Goal: Task Accomplishment & Management: Use online tool/utility

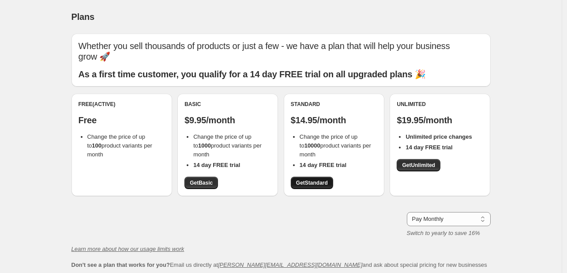
click at [317, 185] on span "Get Standard" at bounding box center [312, 182] width 32 height 7
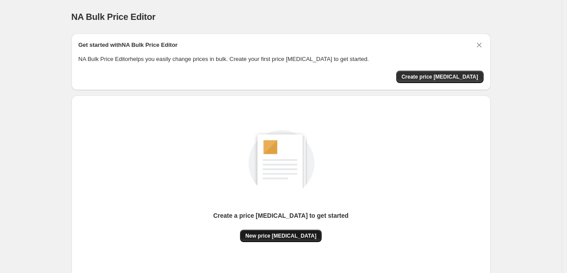
click at [314, 233] on button "New price [MEDICAL_DATA]" at bounding box center [281, 235] width 82 height 12
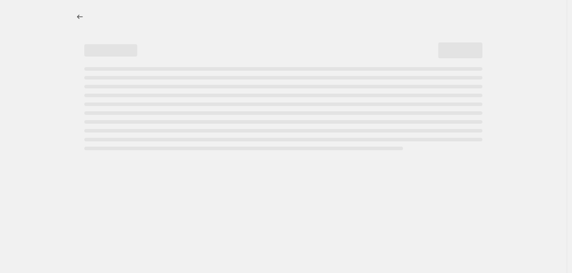
select select "percentage"
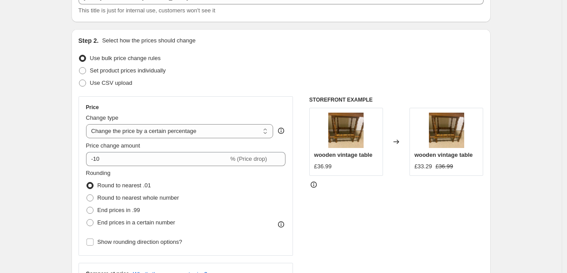
scroll to position [88, 0]
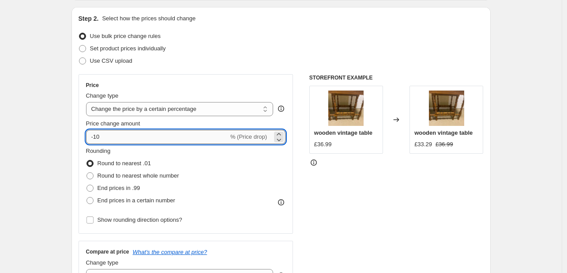
drag, startPoint x: 130, startPoint y: 135, endPoint x: 97, endPoint y: 142, distance: 33.4
click at [97, 142] on input "-10" at bounding box center [157, 137] width 143 height 14
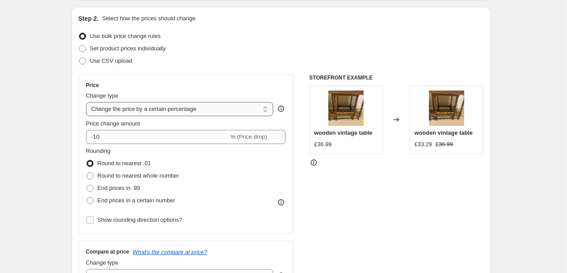
click at [122, 113] on select "Change the price to a certain amount Change the price by a certain amount Chang…" at bounding box center [180, 109] width 188 height 14
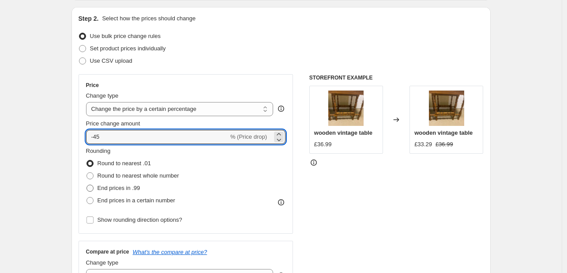
type input "-45"
click at [122, 188] on span "End prices in .99" at bounding box center [119, 187] width 43 height 7
click at [87, 185] on input "End prices in .99" at bounding box center [86, 184] width 0 height 0
radio input "true"
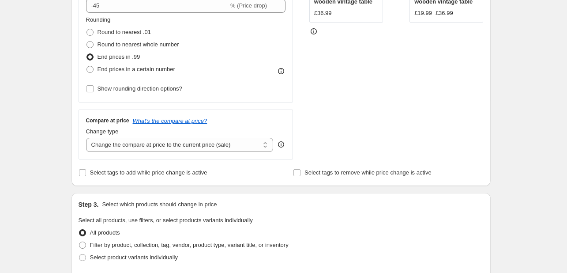
scroll to position [221, 0]
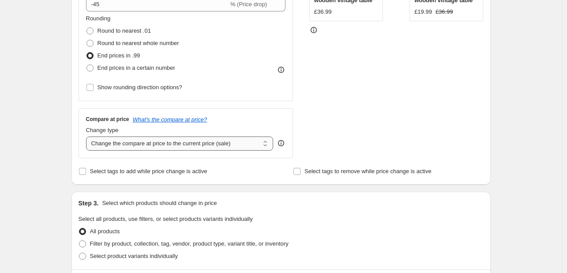
click at [242, 145] on select "Change the compare at price to the current price (sale) Change the compare at p…" at bounding box center [180, 143] width 188 height 14
select select "remove"
click at [88, 136] on select "Change the compare at price to the current price (sale) Change the compare at p…" at bounding box center [180, 143] width 188 height 14
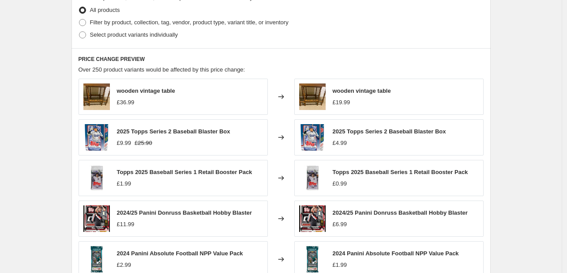
scroll to position [608, 0]
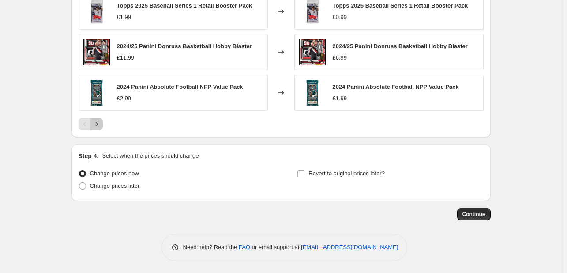
click at [101, 120] on icon "Next" at bounding box center [96, 124] width 9 height 9
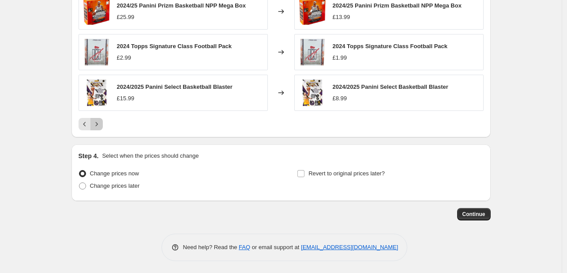
click at [101, 120] on icon "Next" at bounding box center [96, 124] width 9 height 9
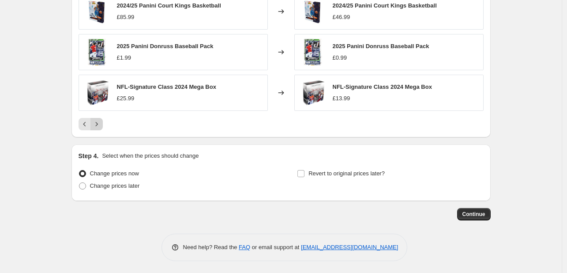
click at [101, 120] on icon "Next" at bounding box center [96, 124] width 9 height 9
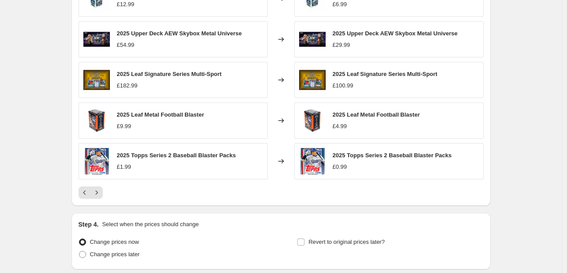
scroll to position [520, 0]
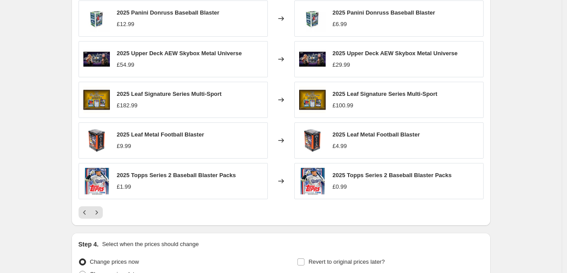
click at [105, 211] on div at bounding box center [281, 212] width 405 height 12
click at [101, 208] on icon "Next" at bounding box center [96, 212] width 9 height 9
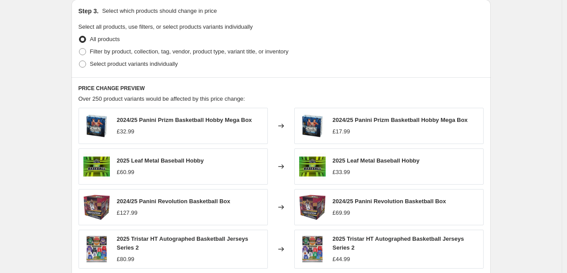
scroll to position [432, 0]
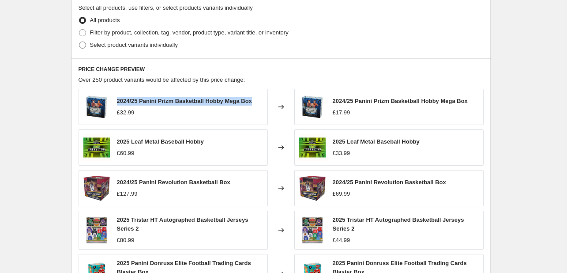
drag, startPoint x: 119, startPoint y: 103, endPoint x: 259, endPoint y: 101, distance: 139.9
click at [259, 101] on div "2024/25 Panini Prizm Basketball Hobby Mega Box £32.99" at bounding box center [173, 107] width 189 height 36
copy span "2024/25 Panini Prizm Basketball Hobby Mega Box"
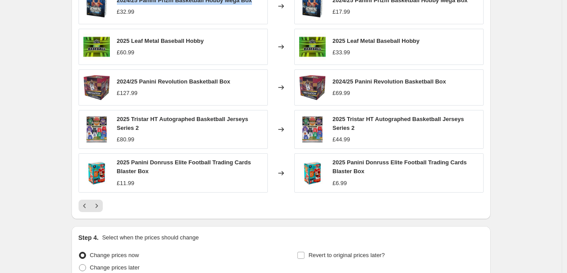
scroll to position [564, 0]
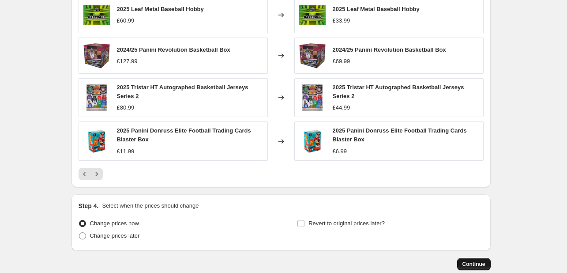
click at [482, 262] on span "Continue" at bounding box center [473, 263] width 23 height 7
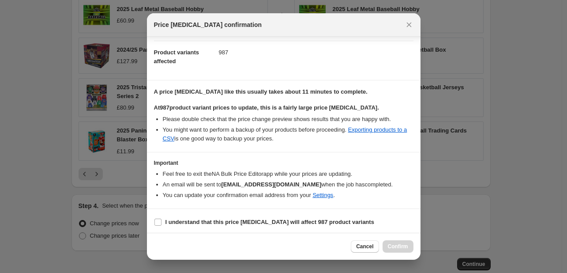
scroll to position [101, 0]
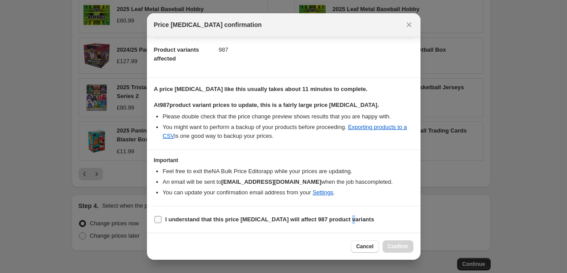
click at [351, 225] on label "I understand that this price [MEDICAL_DATA] will affect 987 product variants" at bounding box center [264, 219] width 220 height 12
click at [298, 228] on section "I understand that this price [MEDICAL_DATA] will affect 987 product variants" at bounding box center [284, 219] width 274 height 26
click at [291, 223] on span "I understand that this price [MEDICAL_DATA] will affect 987 product variants" at bounding box center [269, 219] width 209 height 9
click at [162, 223] on input "I understand that this price [MEDICAL_DATA] will affect 987 product variants" at bounding box center [157, 219] width 7 height 7
checkbox input "true"
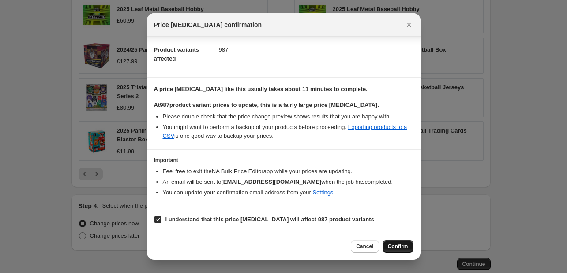
click at [394, 247] on span "Confirm" at bounding box center [398, 246] width 20 height 7
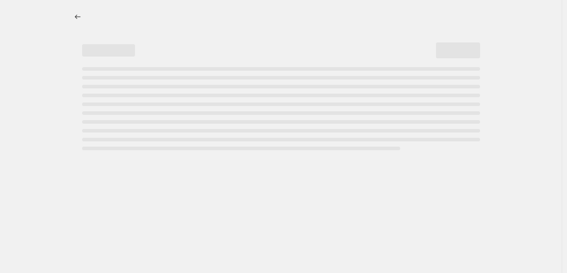
select select "percentage"
select select "remove"
